Goal: Transaction & Acquisition: Download file/media

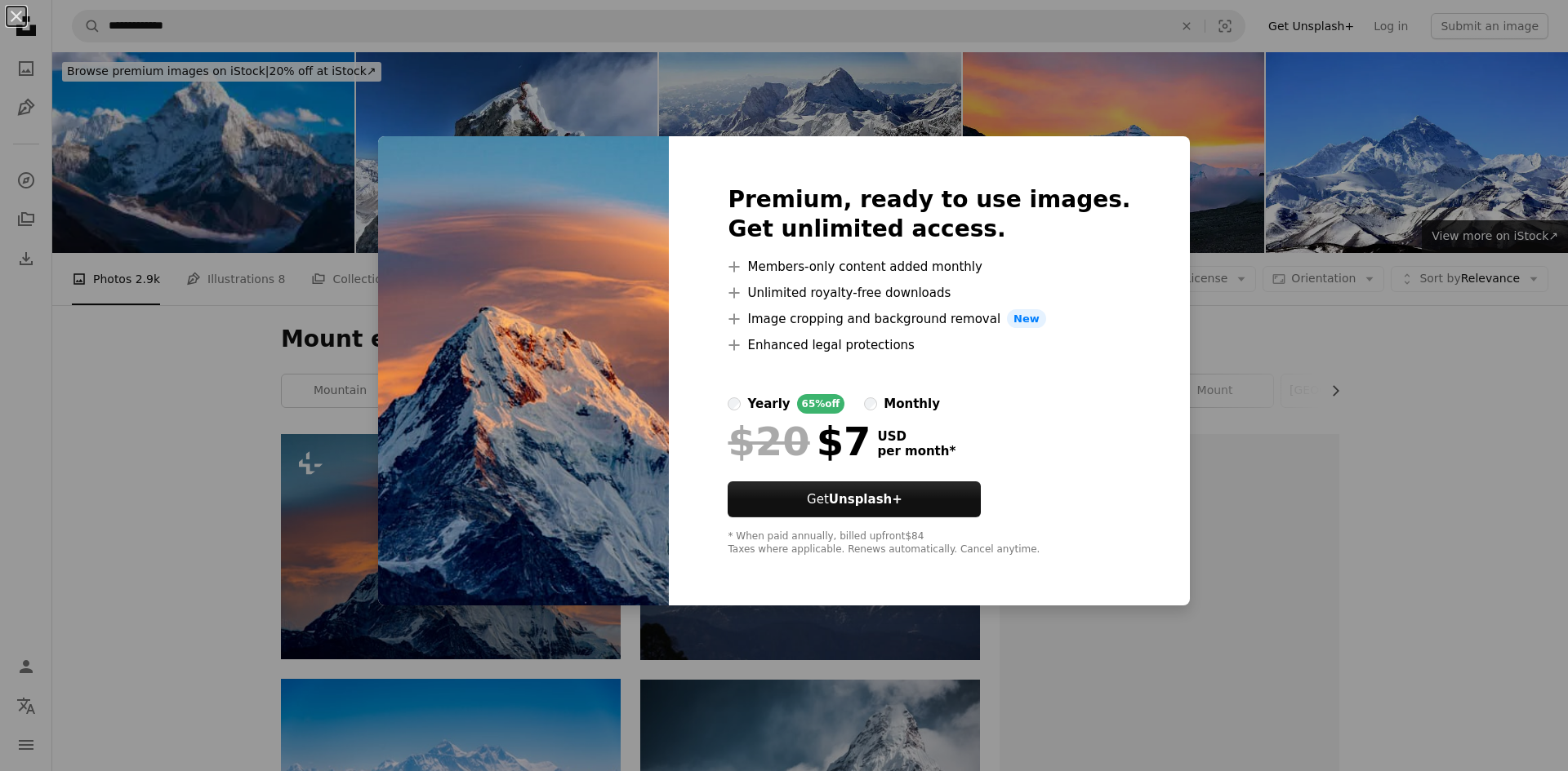
click at [1254, 355] on div "An X shape Premium, ready to use images. Get unlimited access. A plus sign Memb…" at bounding box center [784, 386] width 1568 height 771
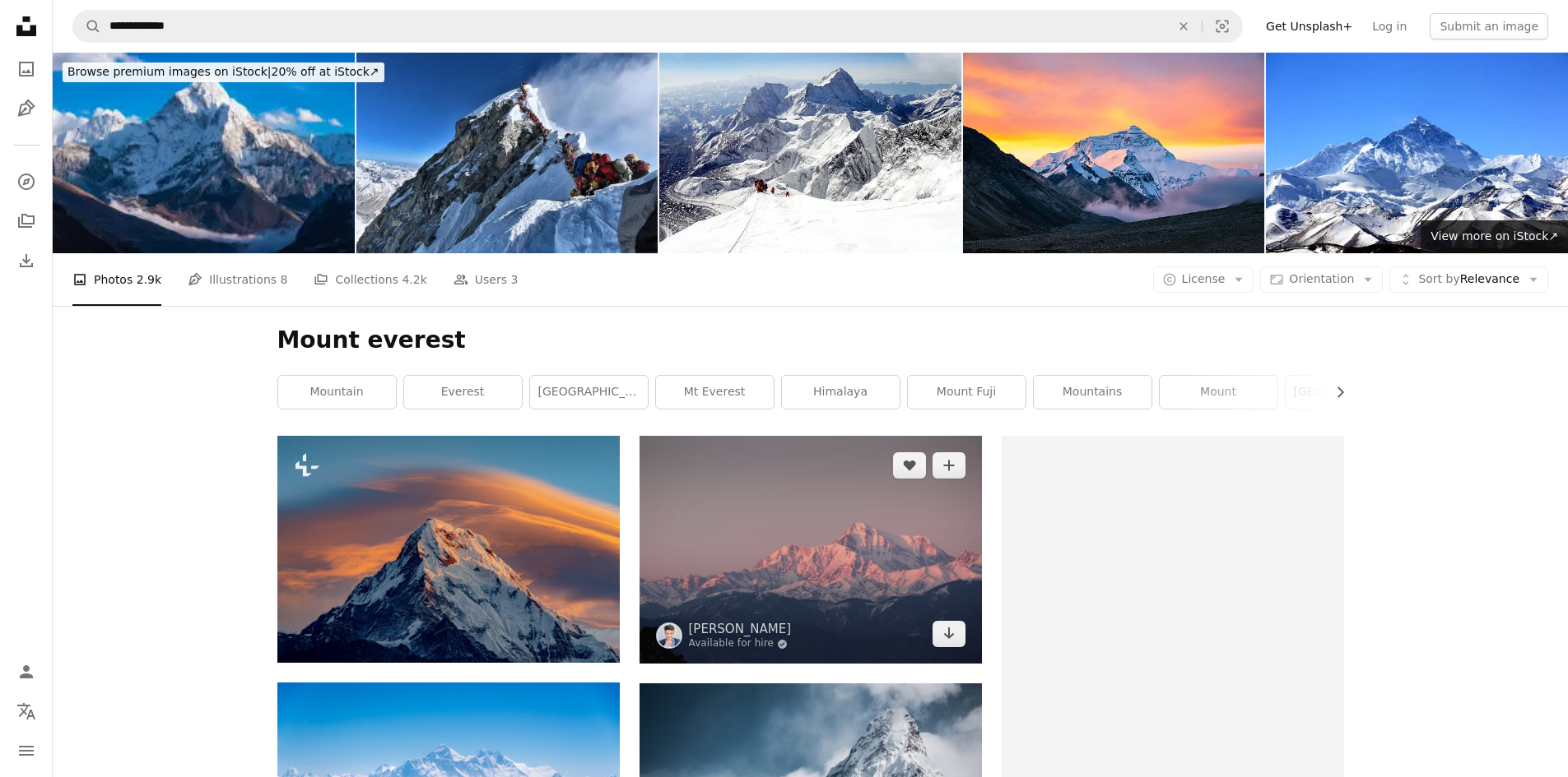
click at [895, 605] on img at bounding box center [810, 549] width 342 height 228
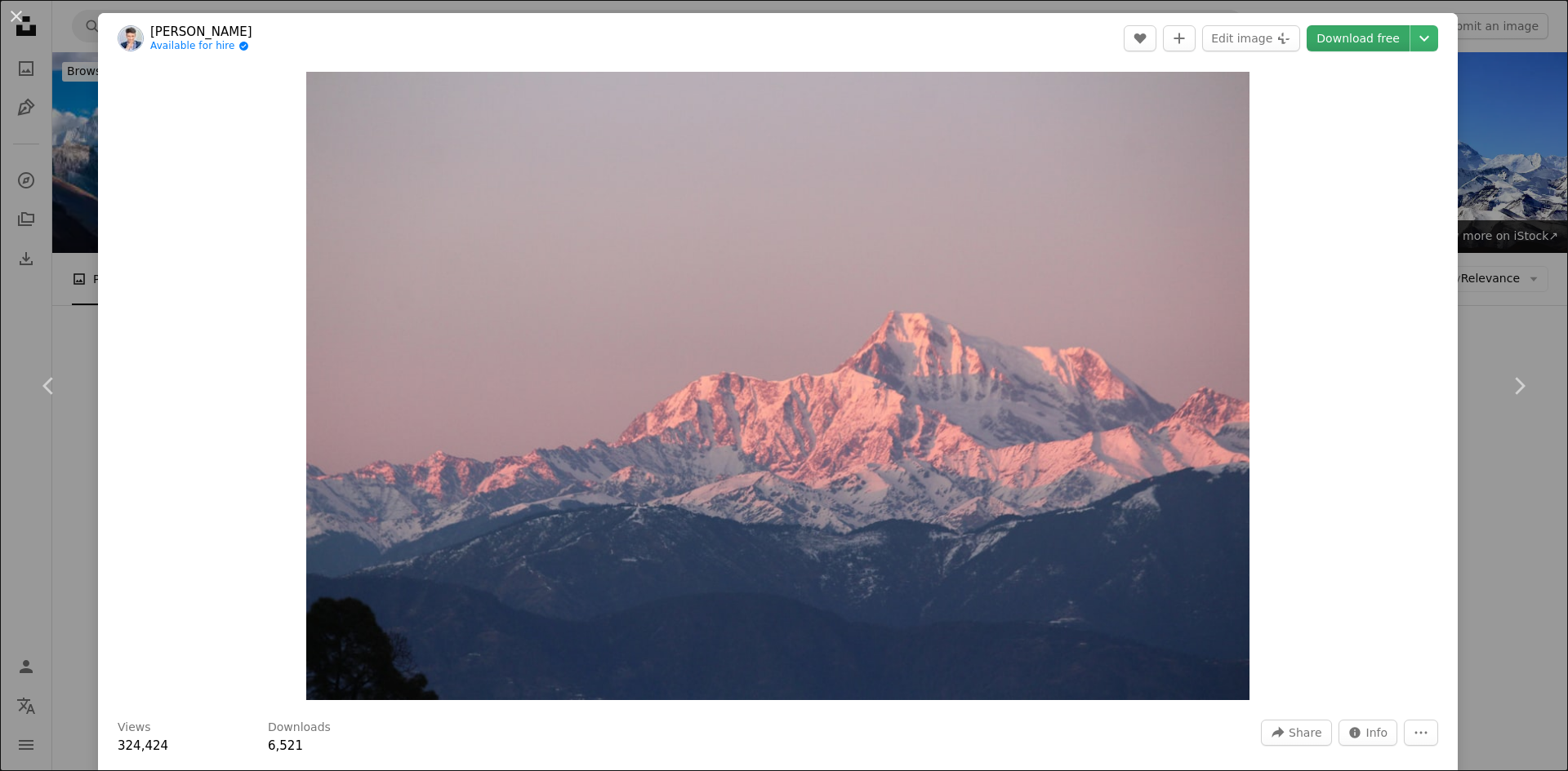
click at [1329, 43] on link "Download free" at bounding box center [1358, 37] width 103 height 26
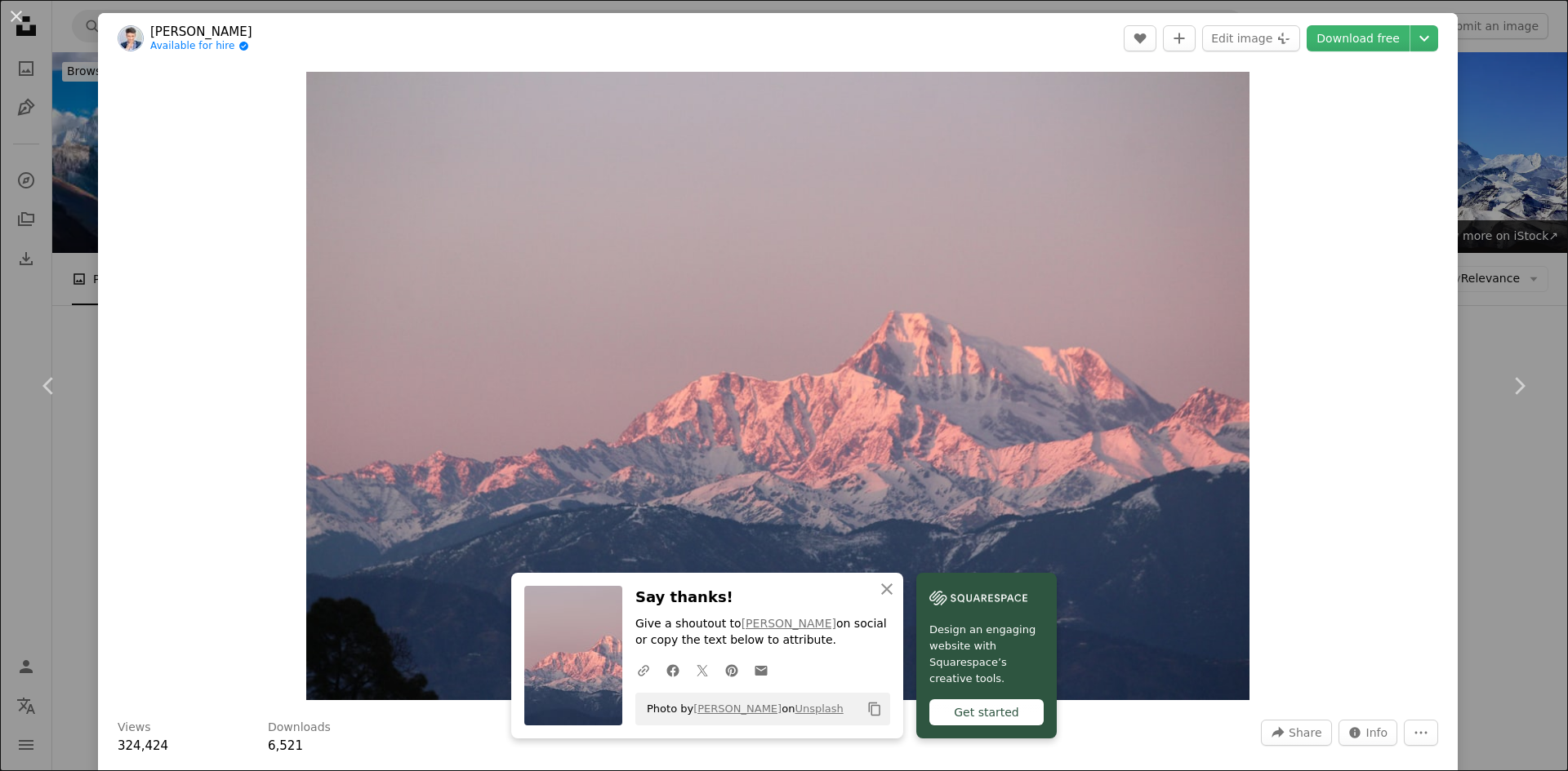
click at [877, 703] on button "Copy content" at bounding box center [874, 709] width 28 height 28
click at [1421, 1] on div "An X shape Chevron left Chevron right [PERSON_NAME] Available for hire A checkm…" at bounding box center [784, 386] width 1568 height 771
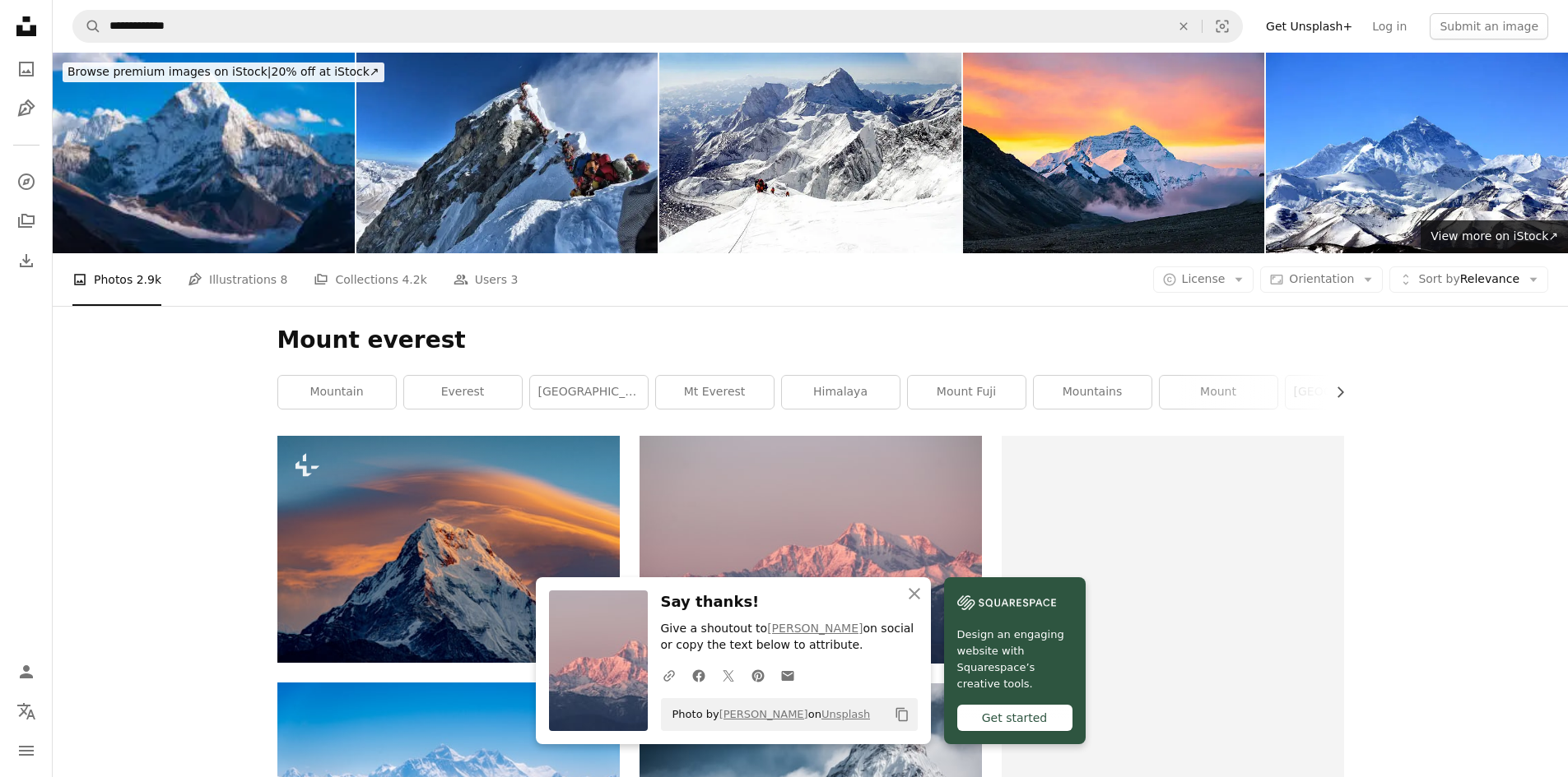
click at [907, 711] on icon "Copy to clipboard" at bounding box center [901, 715] width 12 height 14
